Goal: Find contact information: Find contact information

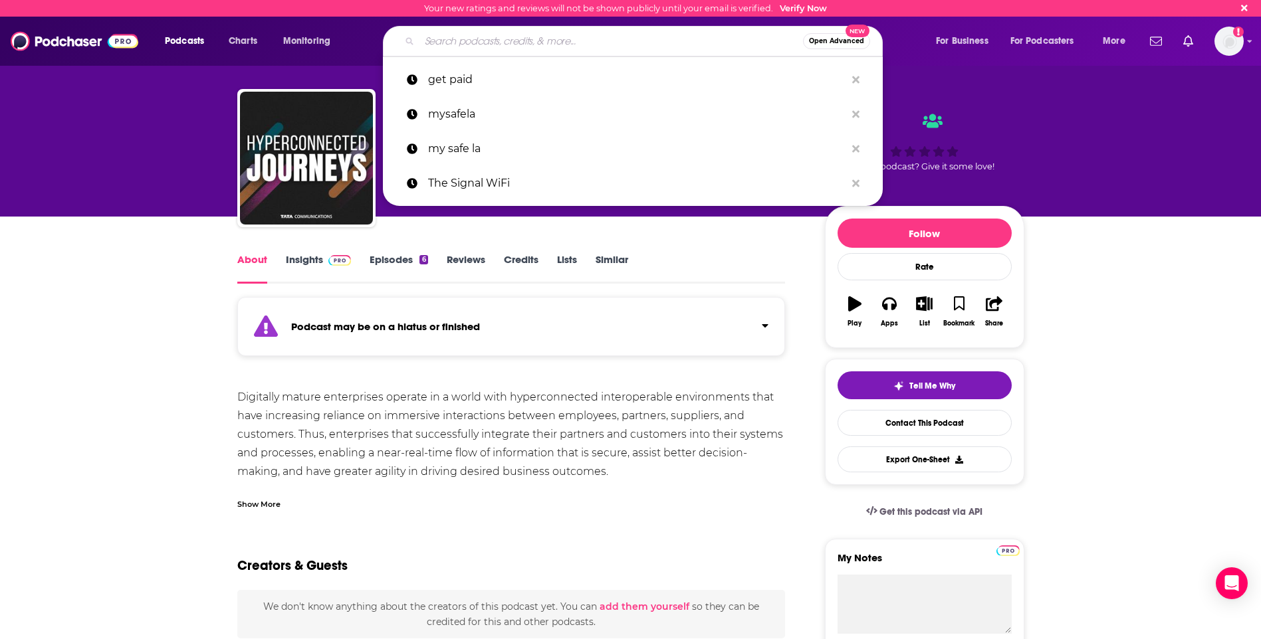
click at [568, 41] on input "Search podcasts, credits, & more..." at bounding box center [610, 41] width 383 height 21
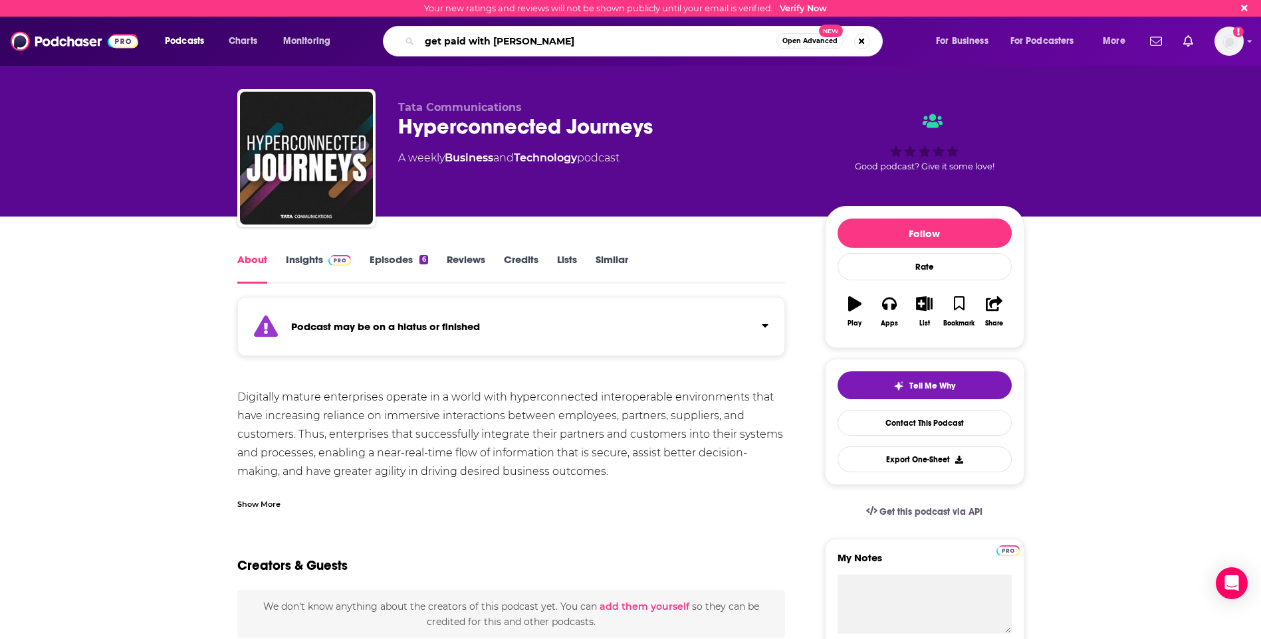
type input "get paid with [PERSON_NAME]"
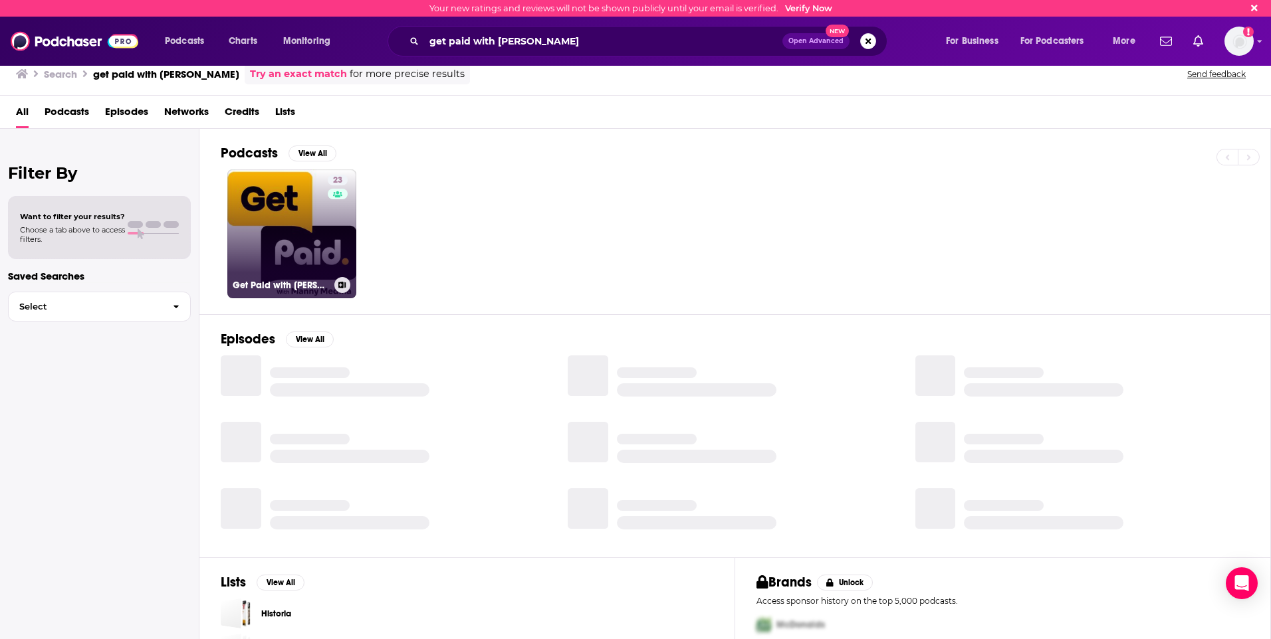
click at [318, 235] on link "23 Get Paid with [PERSON_NAME]" at bounding box center [291, 233] width 129 height 129
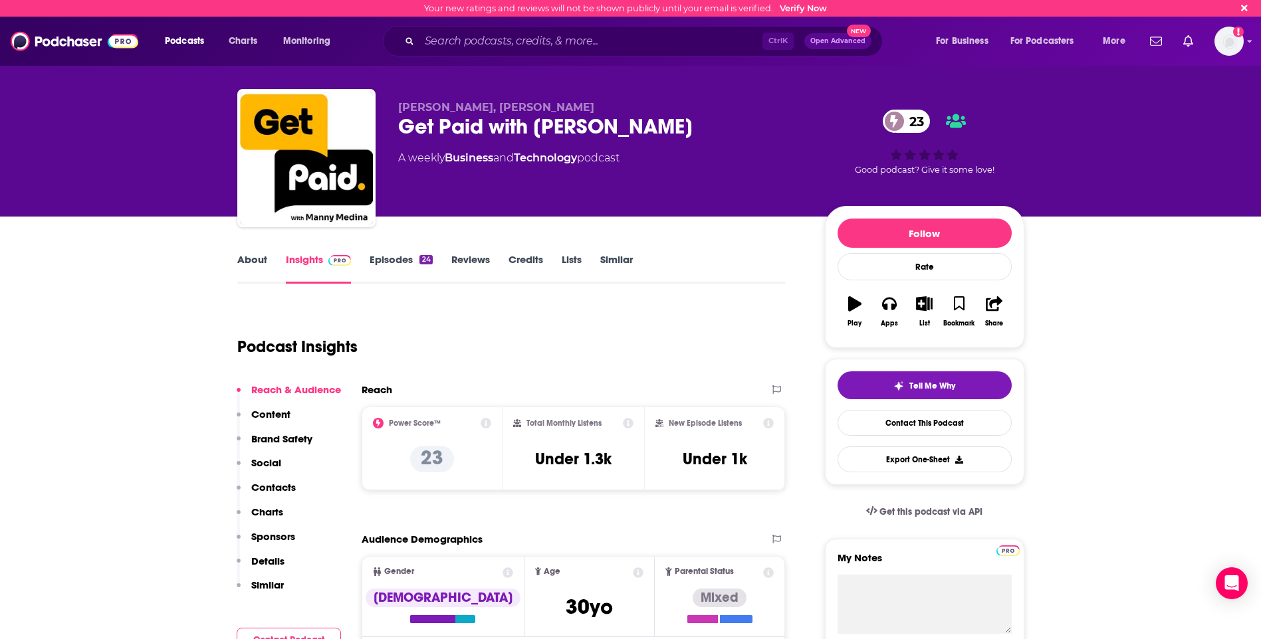
click at [261, 259] on link "About" at bounding box center [252, 268] width 30 height 31
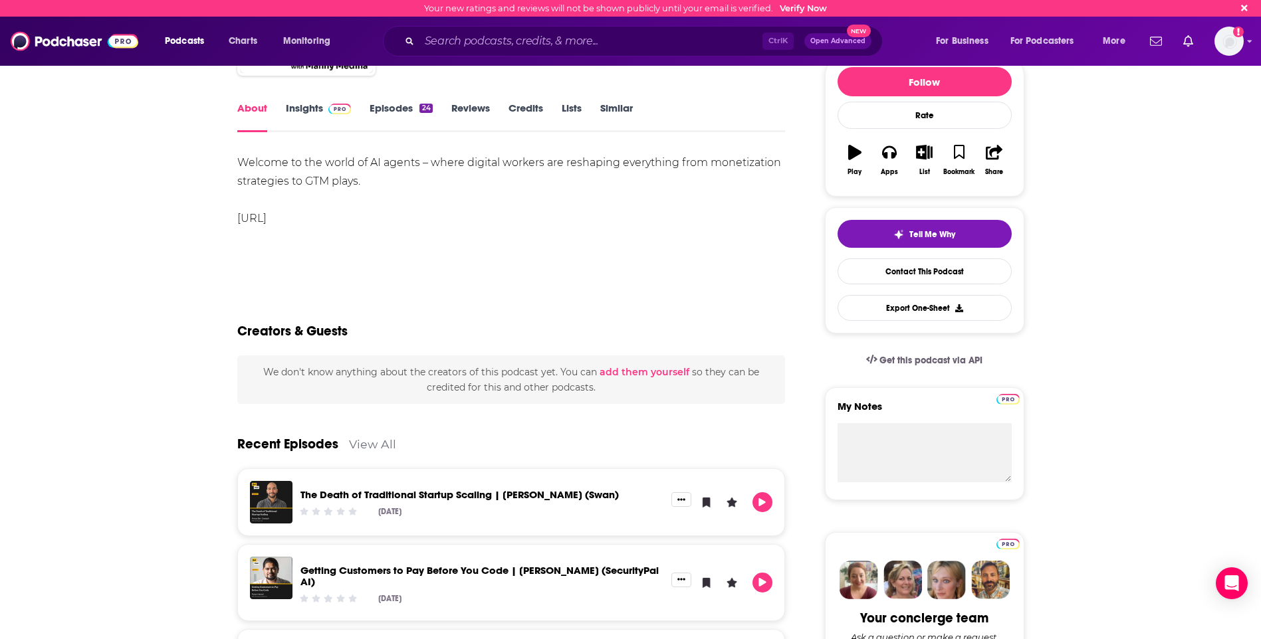
scroll to position [199, 0]
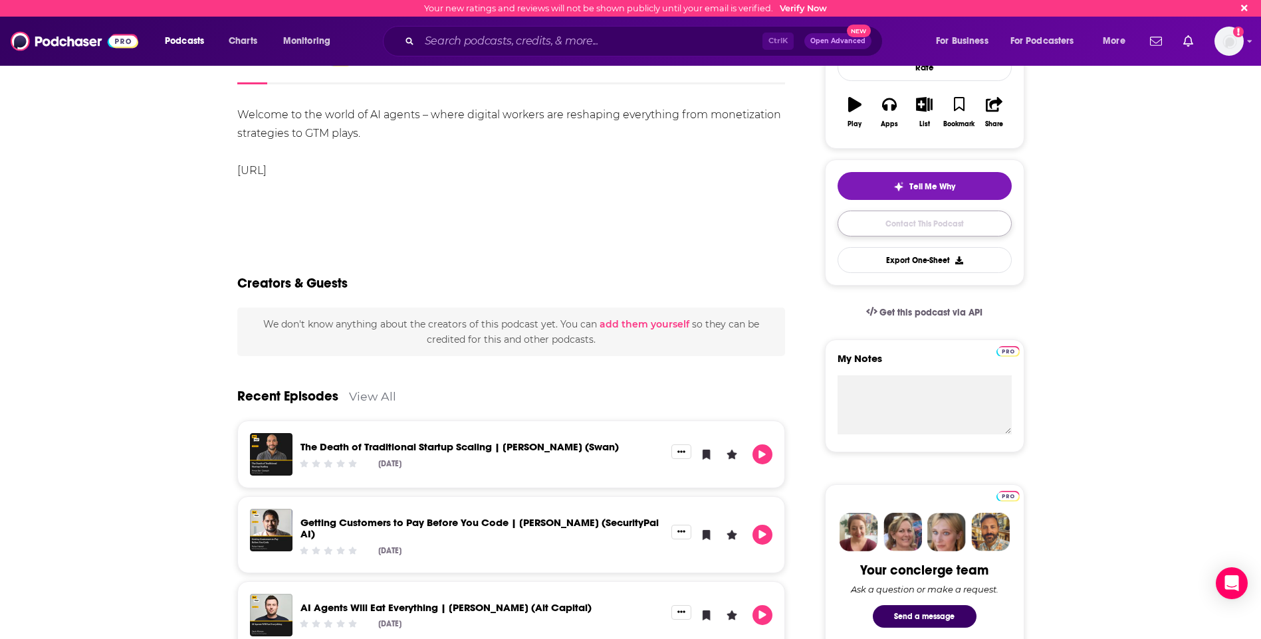
click at [934, 228] on link "Contact This Podcast" at bounding box center [924, 224] width 174 height 26
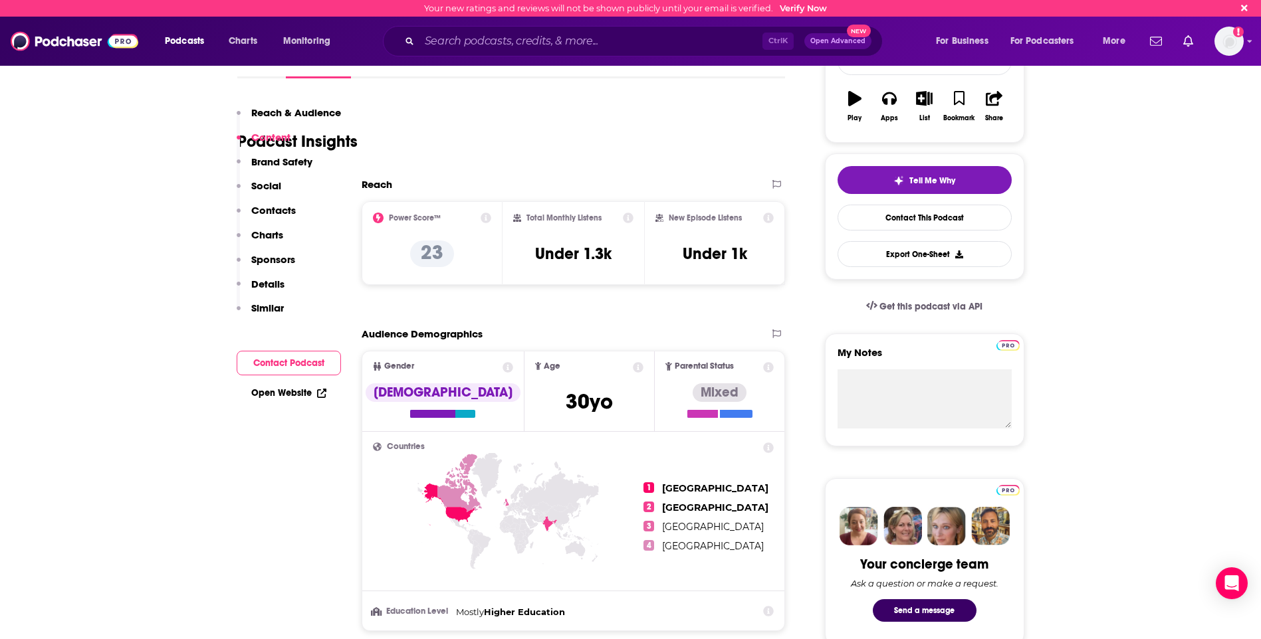
scroll to position [201, 0]
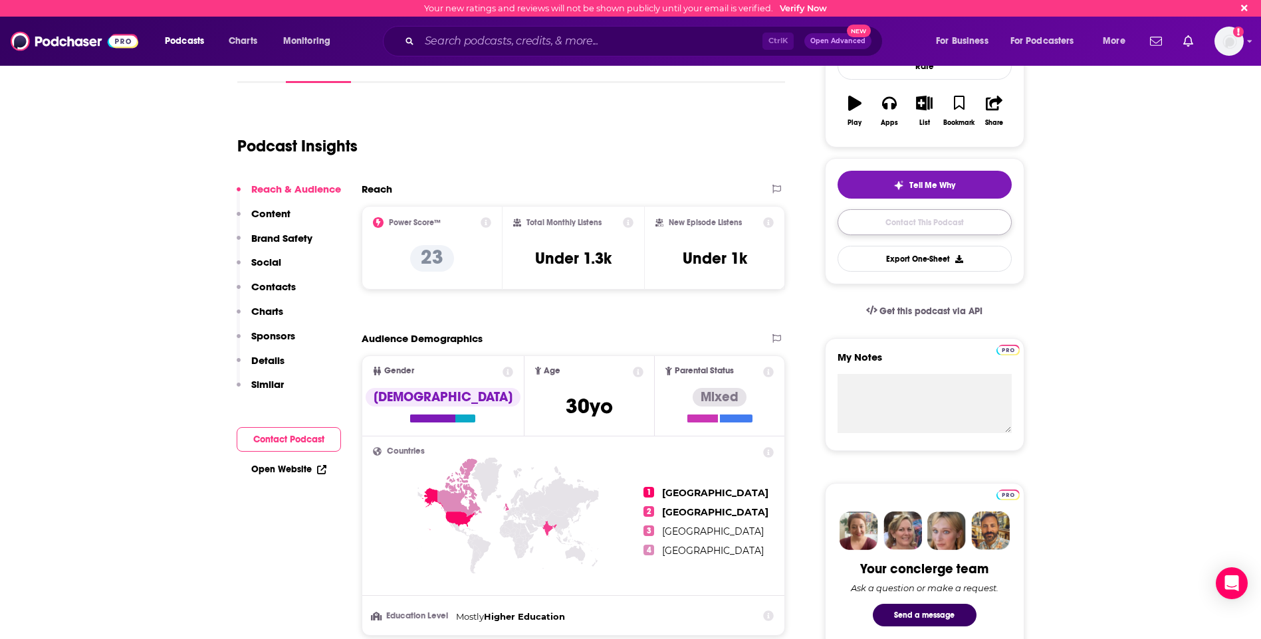
click at [943, 217] on link "Contact This Podcast" at bounding box center [924, 222] width 174 height 26
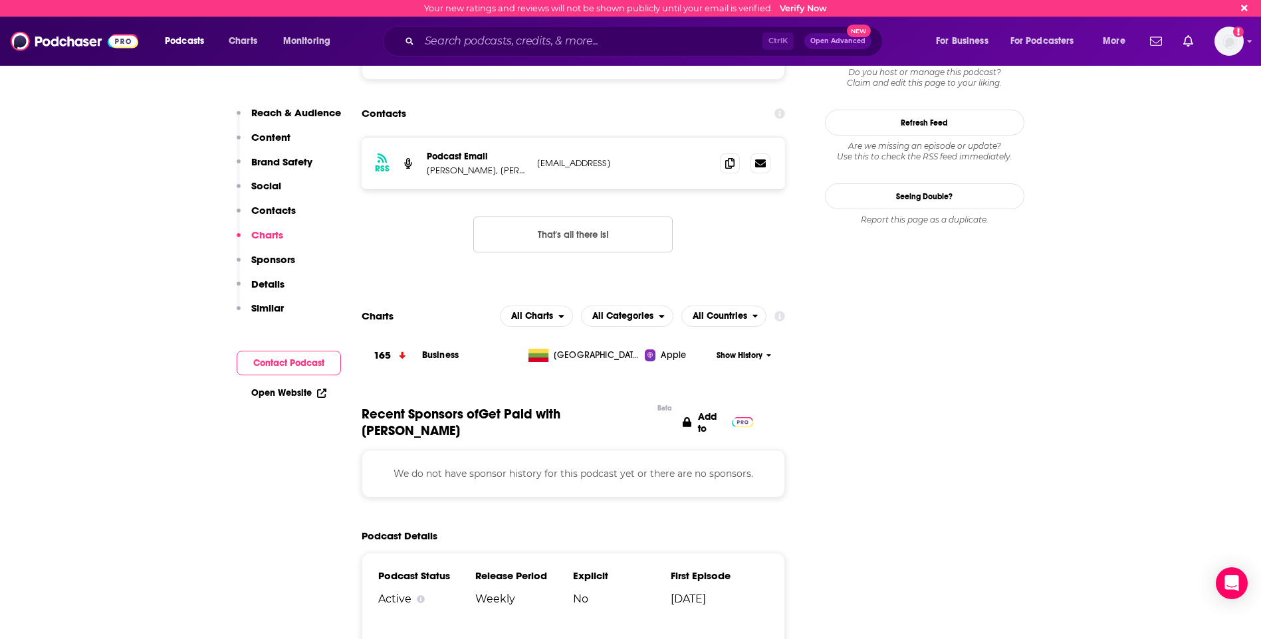
scroll to position [1065, 0]
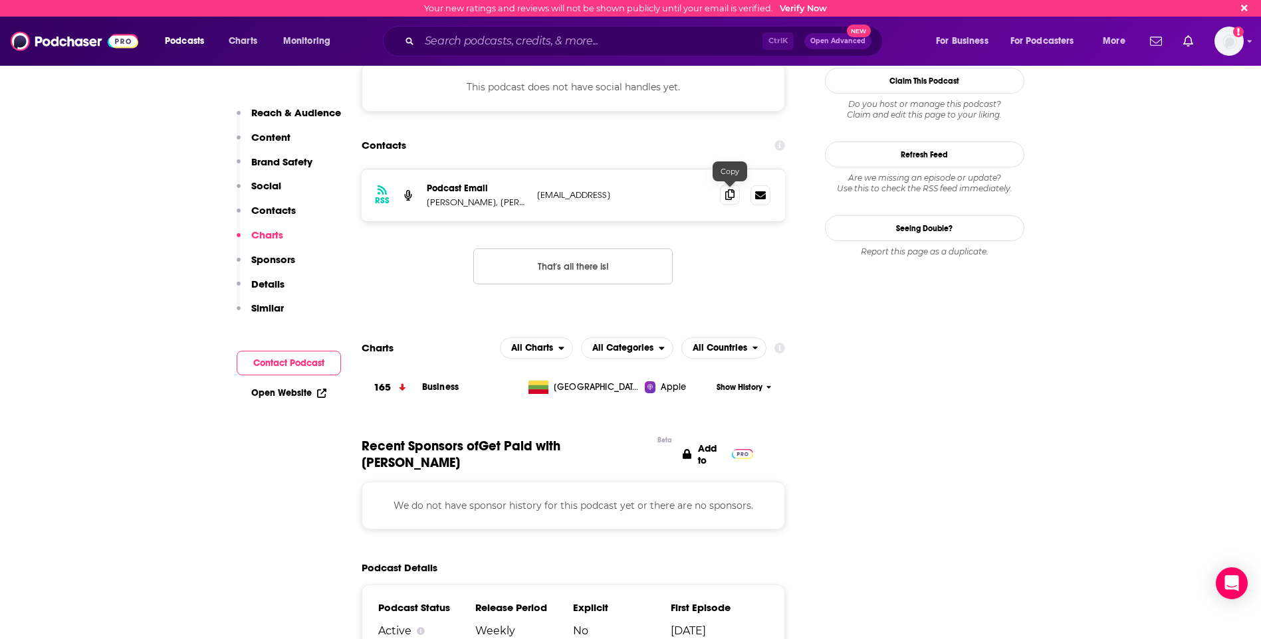
click at [725, 193] on icon at bounding box center [729, 194] width 9 height 11
click at [496, 201] on p "[PERSON_NAME], [PERSON_NAME]" at bounding box center [477, 202] width 100 height 11
click at [445, 201] on p "[PERSON_NAME], [PERSON_NAME]" at bounding box center [477, 202] width 100 height 11
click at [447, 201] on p "[PERSON_NAME], [PERSON_NAME]" at bounding box center [477, 202] width 100 height 11
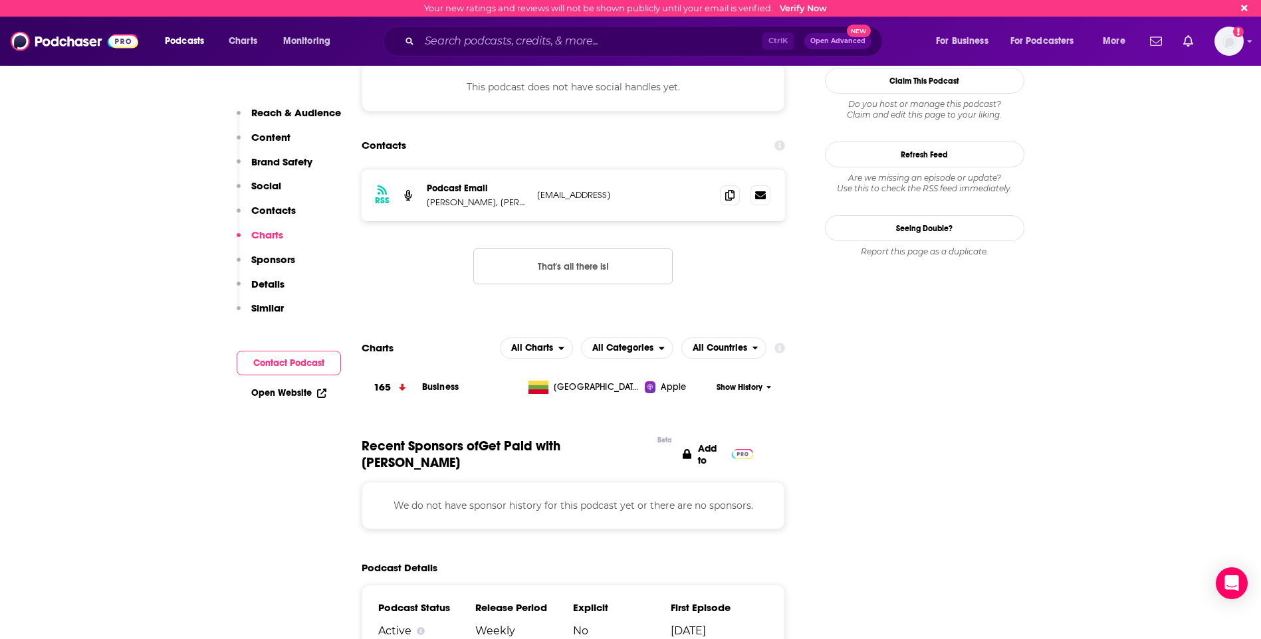
click at [512, 199] on p "[PERSON_NAME], [PERSON_NAME]" at bounding box center [477, 202] width 100 height 11
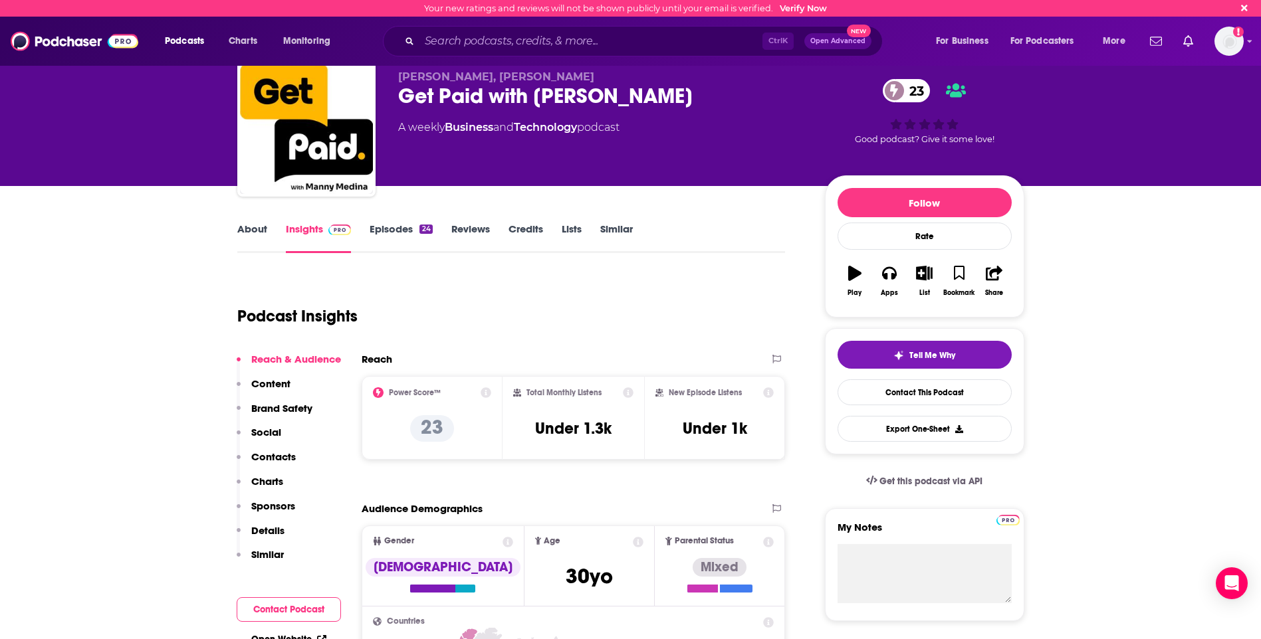
scroll to position [0, 0]
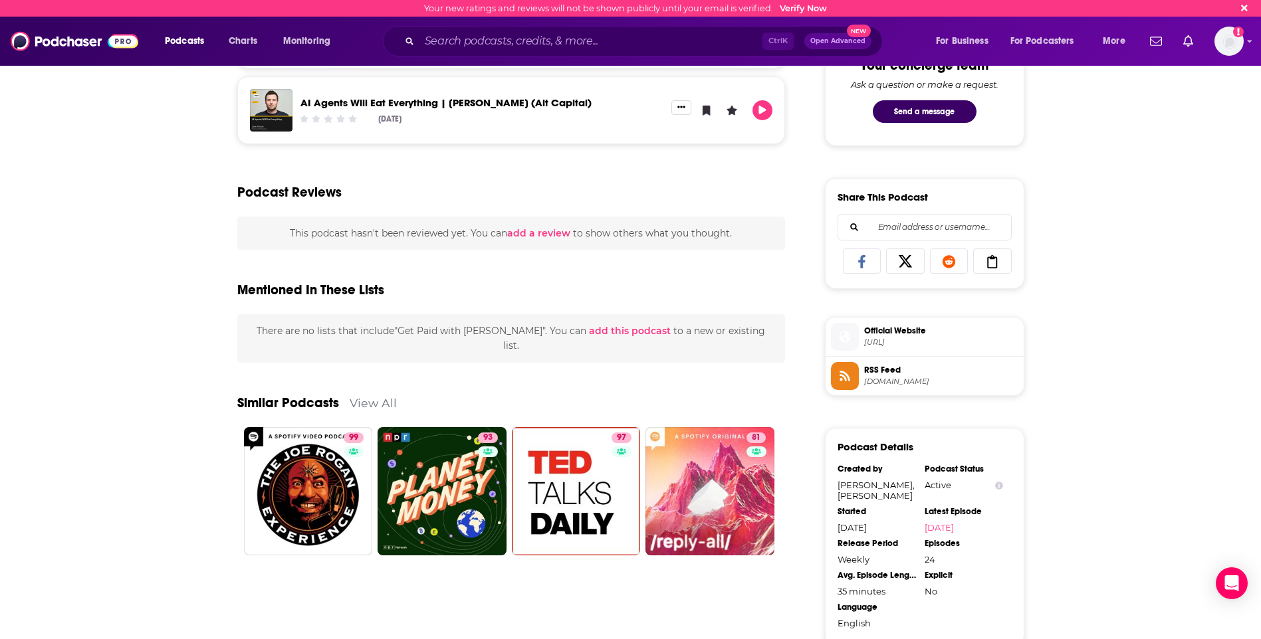
scroll to position [598, 0]
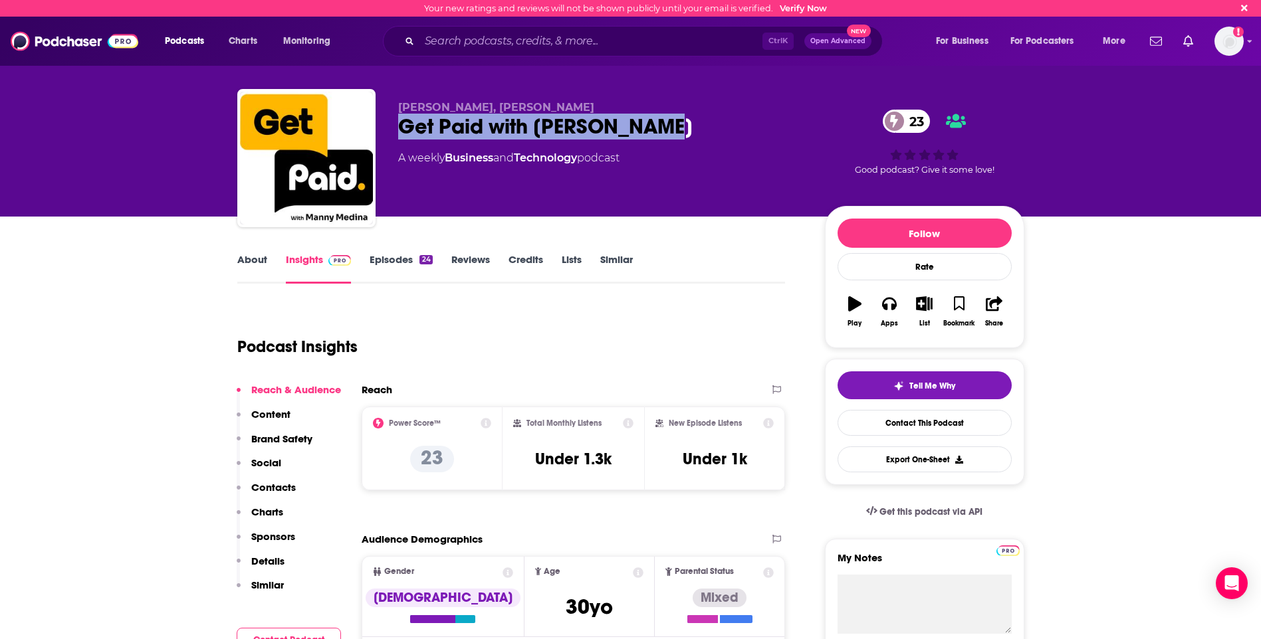
drag, startPoint x: 399, startPoint y: 126, endPoint x: 689, endPoint y: 124, distance: 289.8
click at [689, 124] on div "Get Paid with [PERSON_NAME] 23" at bounding box center [600, 127] width 405 height 26
drag, startPoint x: 689, startPoint y: 124, endPoint x: 604, endPoint y: 124, distance: 84.4
copy h2 "Get Paid with [PERSON_NAME]"
